Goal: Contribute content

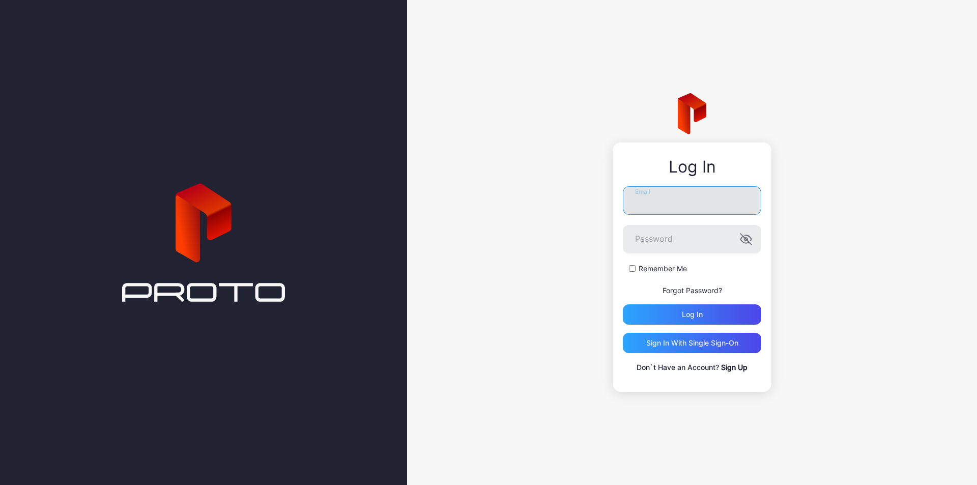
click at [699, 199] on input "Email" at bounding box center [692, 200] width 138 height 29
type input "**********"
click at [723, 318] on div "Log in" at bounding box center [692, 314] width 138 height 20
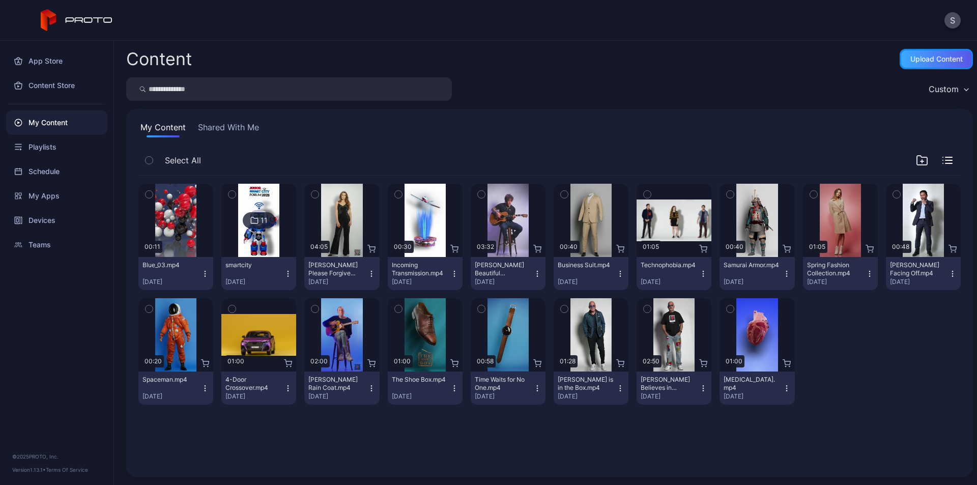
click at [926, 60] on div "Upload Content" at bounding box center [937, 59] width 52 height 8
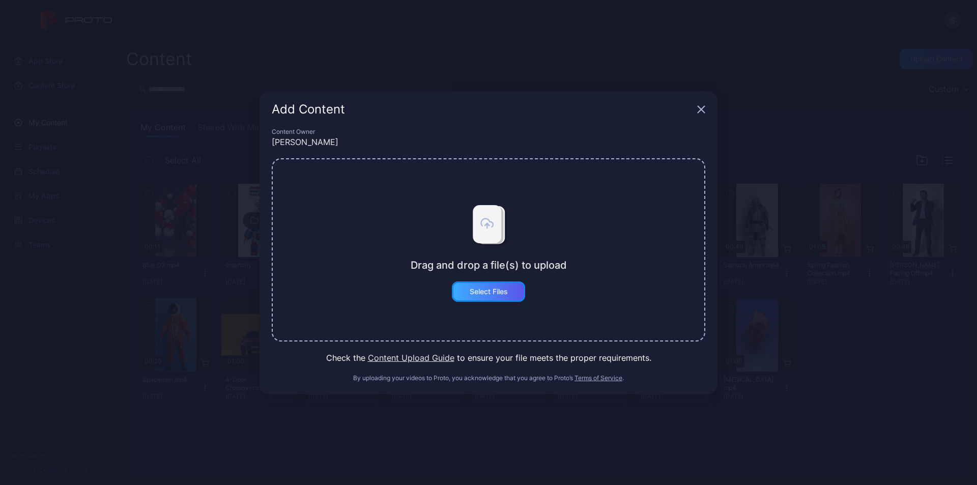
click at [477, 292] on div "Select Files" at bounding box center [489, 292] width 38 height 8
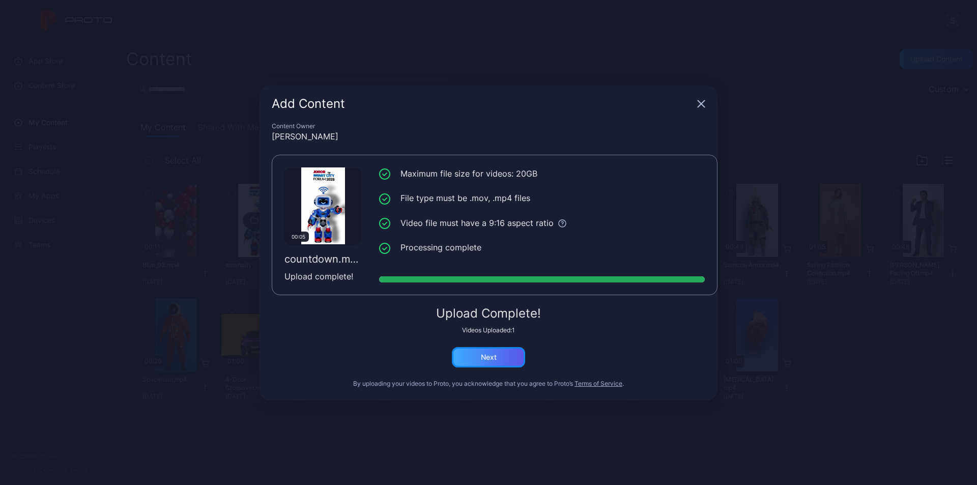
click at [511, 355] on div "Next" at bounding box center [488, 357] width 73 height 20
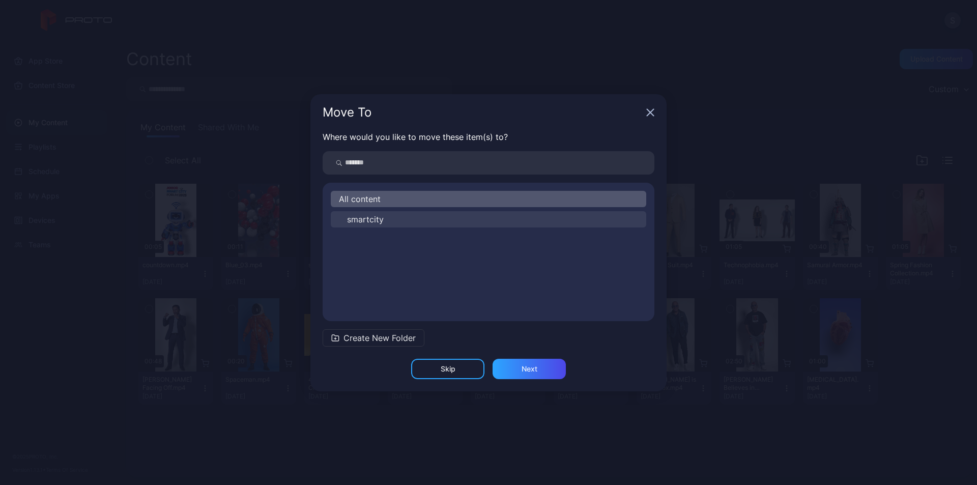
click at [383, 217] on span "smartcity" at bounding box center [365, 219] width 37 height 12
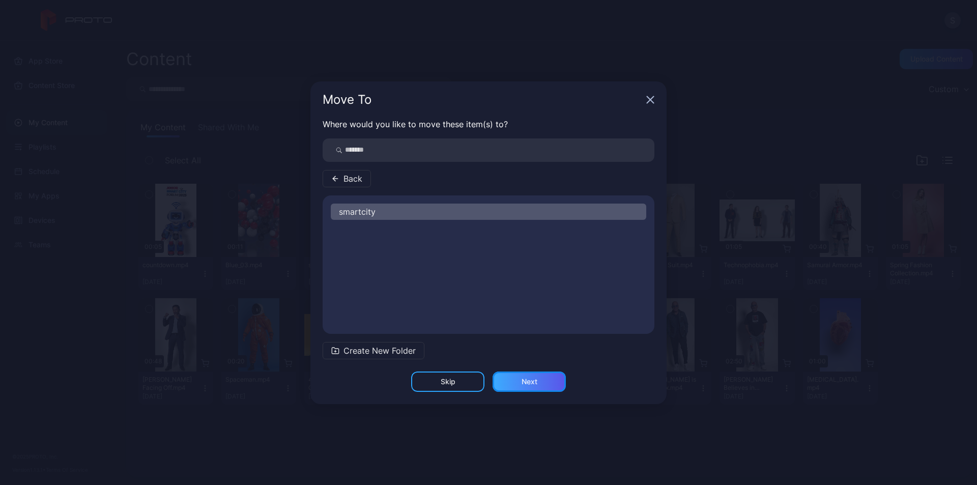
click at [532, 384] on div "Next" at bounding box center [530, 382] width 16 height 8
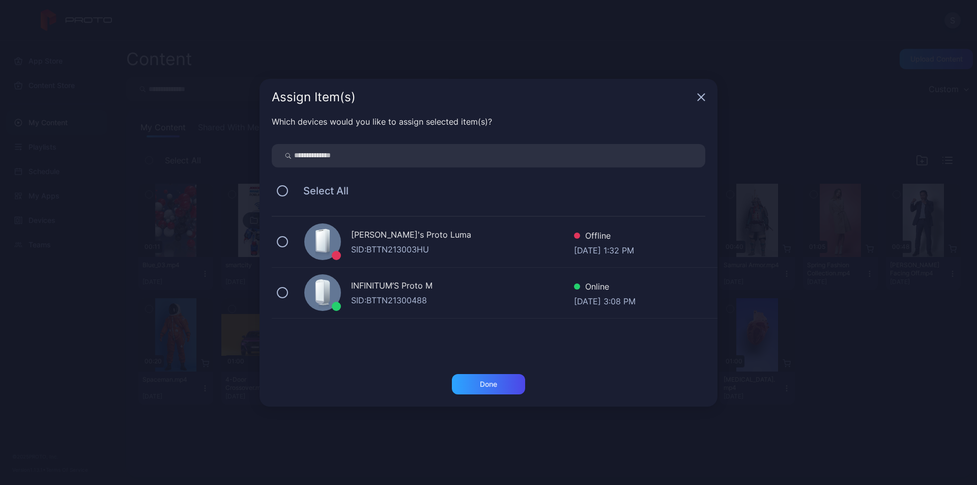
click at [406, 297] on div "SID: BTTN21300488" at bounding box center [462, 300] width 223 height 12
click at [492, 386] on div "Done" at bounding box center [488, 384] width 17 height 8
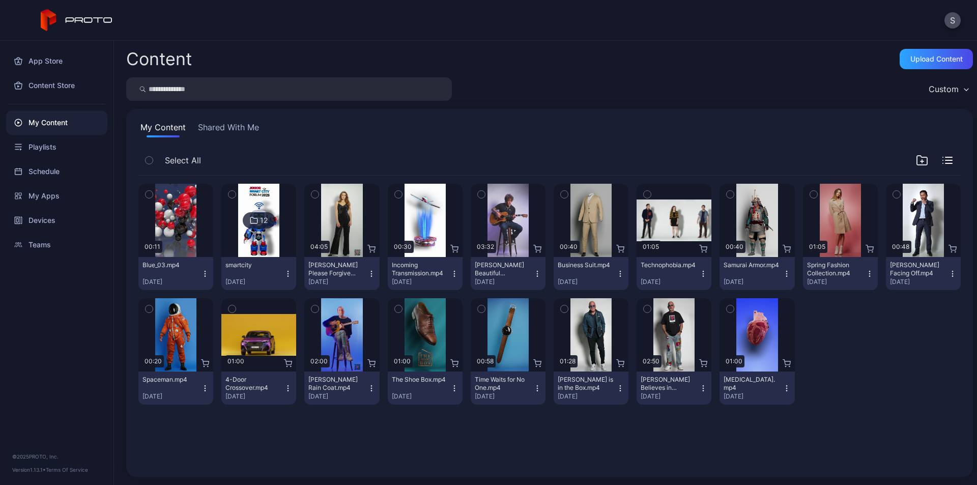
click at [260, 218] on div "12" at bounding box center [264, 220] width 8 height 9
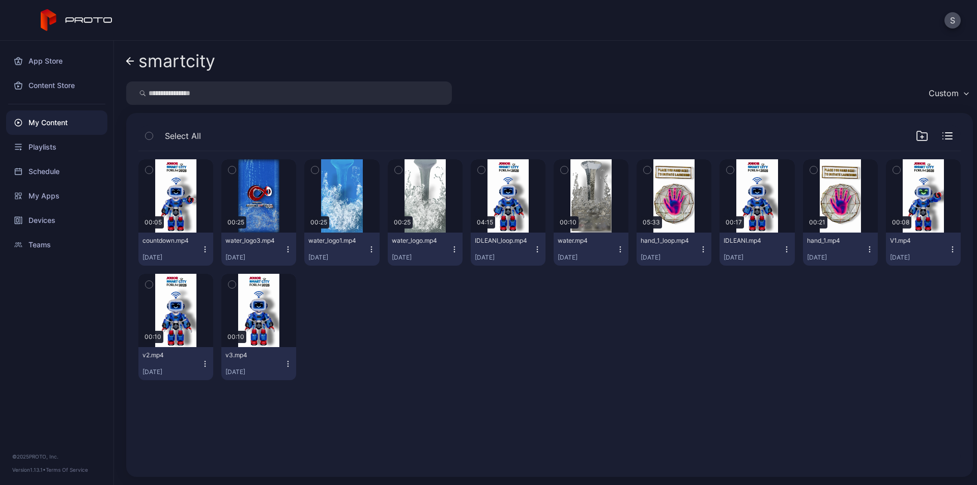
click at [205, 249] on icon "button" at bounding box center [205, 249] width 1 height 1
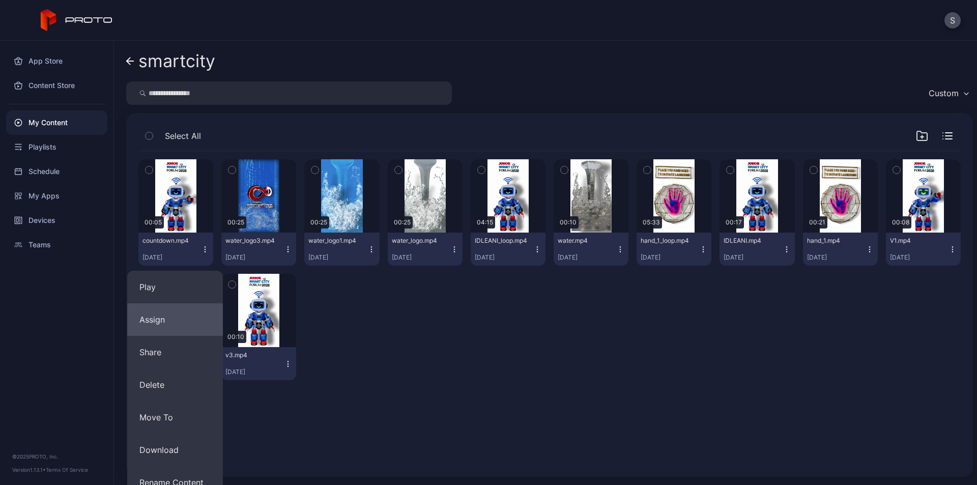
click at [188, 319] on button "Assign" at bounding box center [175, 319] width 96 height 33
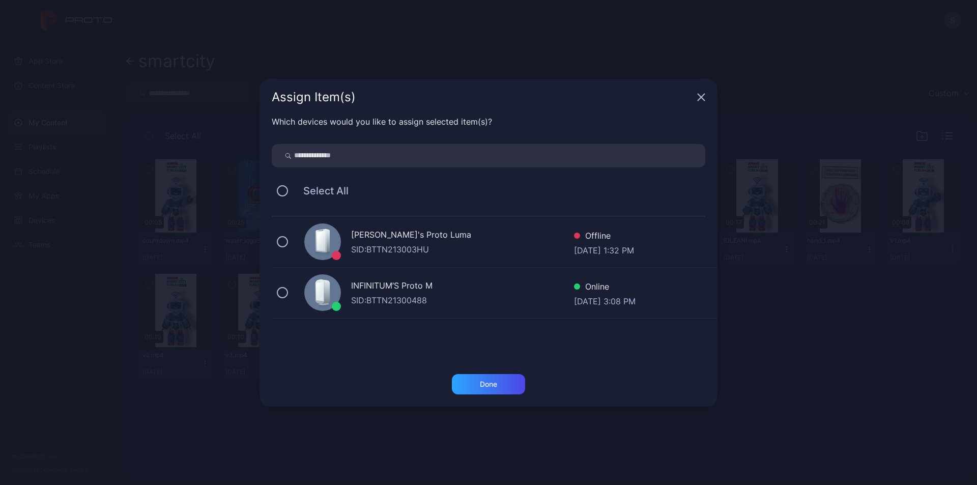
click at [401, 299] on div "SID: BTTN21300488" at bounding box center [462, 300] width 223 height 12
click at [482, 381] on div "Done" at bounding box center [488, 384] width 17 height 8
